Goal: Transaction & Acquisition: Subscribe to service/newsletter

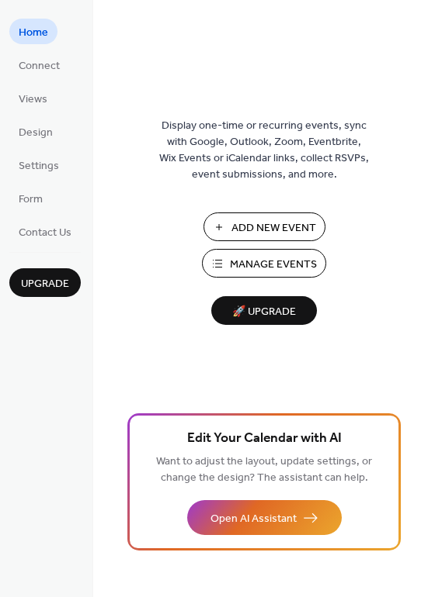
click at [38, 34] on span "Home" at bounding box center [33, 33] width 29 height 16
click at [36, 63] on span "Connect" at bounding box center [39, 66] width 41 height 16
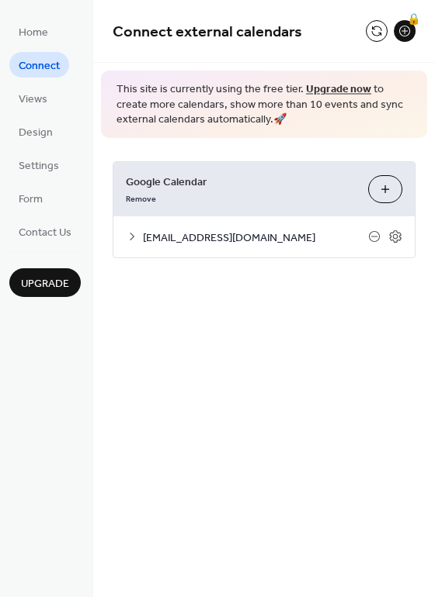
click at [241, 234] on span "office@firstcovenantchurch.com" at bounding box center [255, 238] width 225 height 16
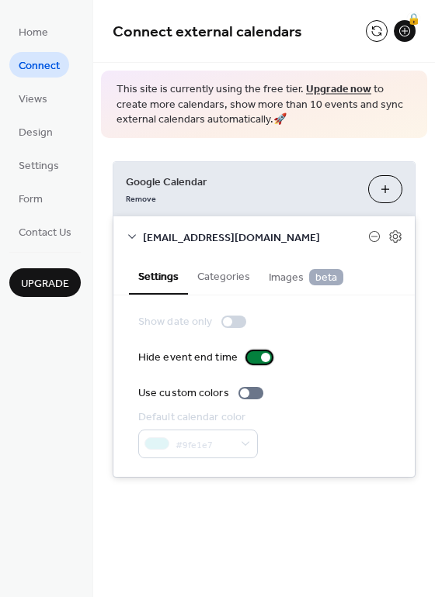
click at [255, 363] on div at bounding box center [259, 357] width 25 height 12
click at [255, 358] on div at bounding box center [259, 357] width 25 height 12
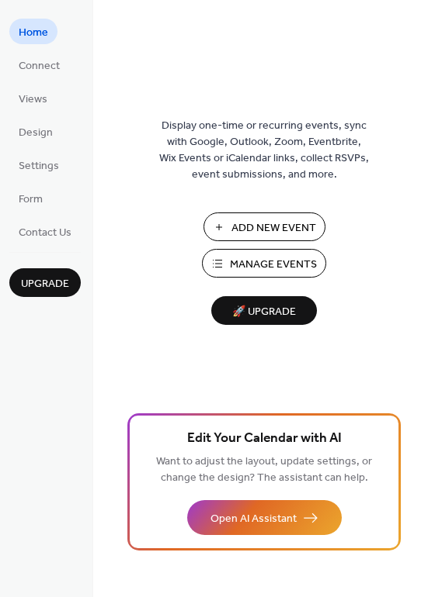
click at [275, 306] on span "🚀 Upgrade" at bounding box center [263, 312] width 87 height 21
